Goal: Information Seeking & Learning: Find specific fact

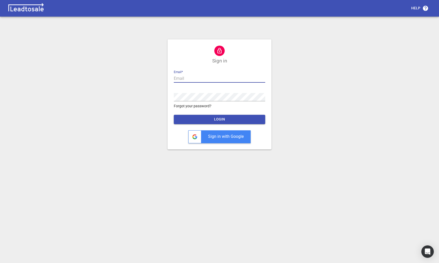
click at [193, 82] on input "text" at bounding box center [219, 78] width 91 height 8
type input "[EMAIL_ADDRESS][DOMAIN_NAME]"
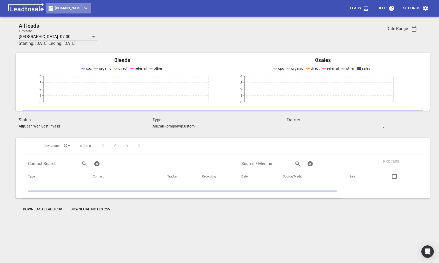
click at [55, 8] on span "Design2renovate.co.nz" at bounding box center [68, 8] width 41 height 6
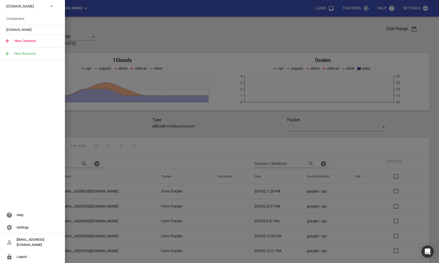
click at [43, 9] on div "Design2renovate.co.nz" at bounding box center [32, 6] width 65 height 12
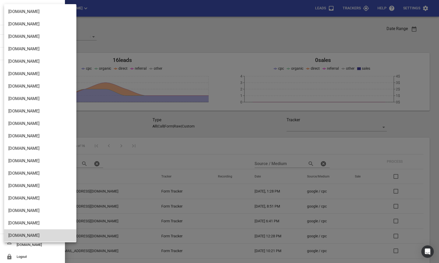
scroll to position [837, 0]
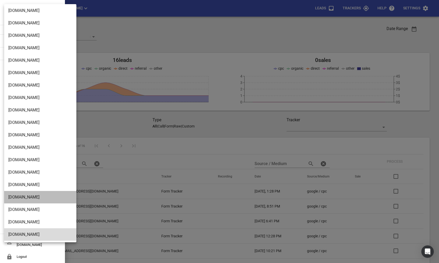
click at [28, 197] on li "[DOMAIN_NAME]" at bounding box center [40, 197] width 72 height 12
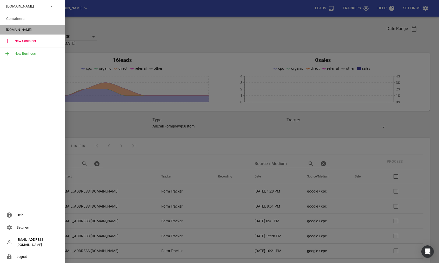
click at [17, 29] on span "[DOMAIN_NAME]" at bounding box center [30, 29] width 48 height 5
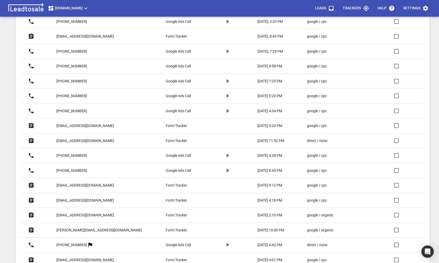
scroll to position [239, 0]
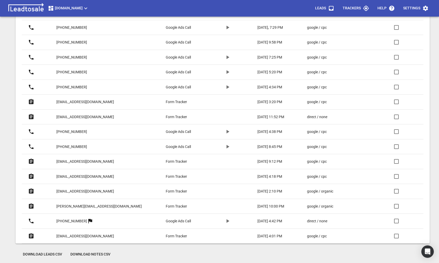
click at [75, 174] on p "aarondisa1234@gmail.com" at bounding box center [85, 176] width 58 height 5
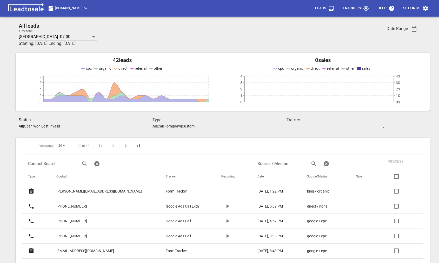
scroll to position [239, 0]
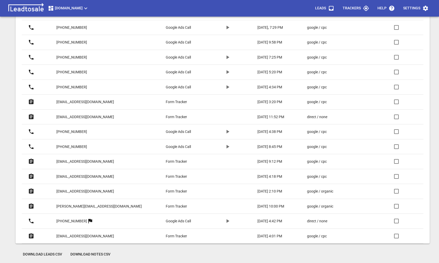
click at [76, 201] on link "blair.parker01@gmail.com" at bounding box center [98, 206] width 85 height 13
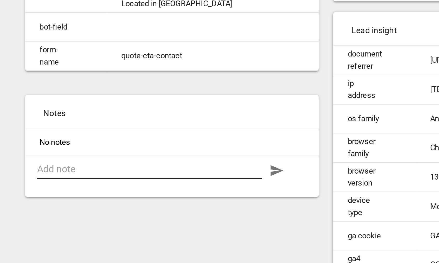
click at [105, 182] on div at bounding box center [143, 180] width 97 height 8
click at [106, 181] on textarea at bounding box center [143, 179] width 97 height 5
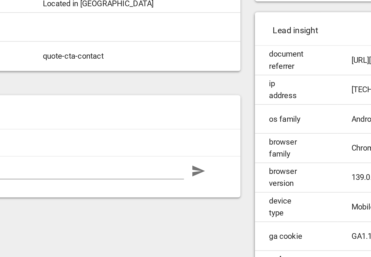
click at [97, 202] on div "Form Response Name Value email [PERSON_NAME][EMAIL_ADDRESS][DOMAIN_NAME] phone …" at bounding box center [119, 134] width 133 height 194
